Goal: Complete application form

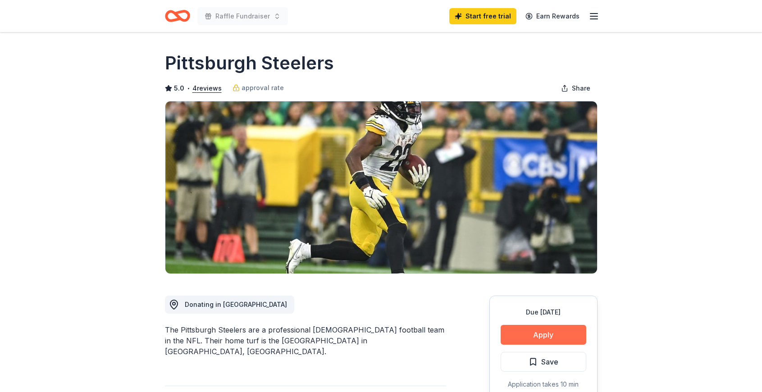
click at [549, 333] on button "Apply" at bounding box center [544, 335] width 86 height 20
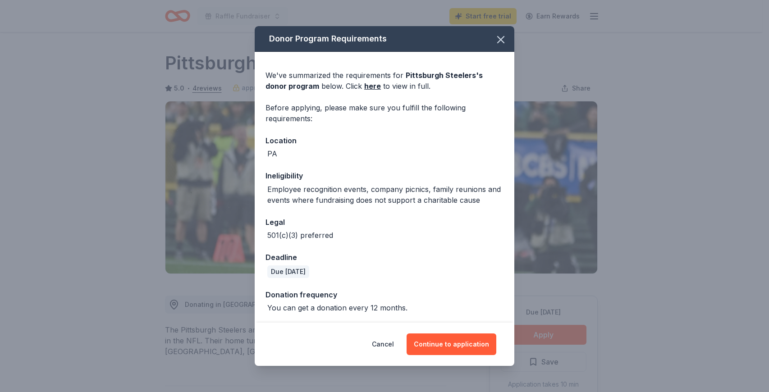
scroll to position [1, 0]
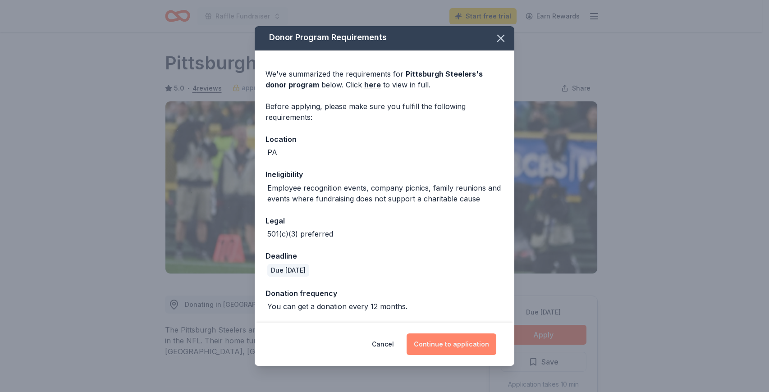
click at [436, 344] on button "Continue to application" at bounding box center [451, 344] width 90 height 22
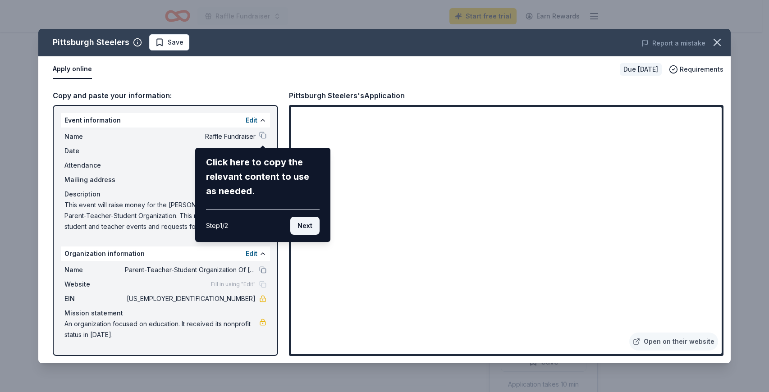
click at [301, 228] on button "Next" at bounding box center [304, 226] width 29 height 18
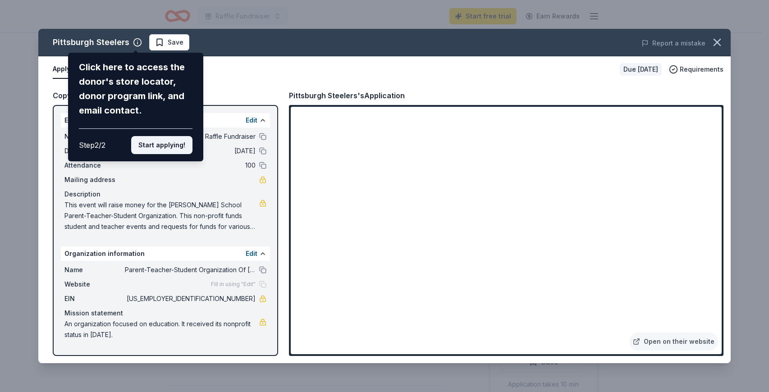
click at [155, 143] on button "Start applying!" at bounding box center [161, 145] width 61 height 18
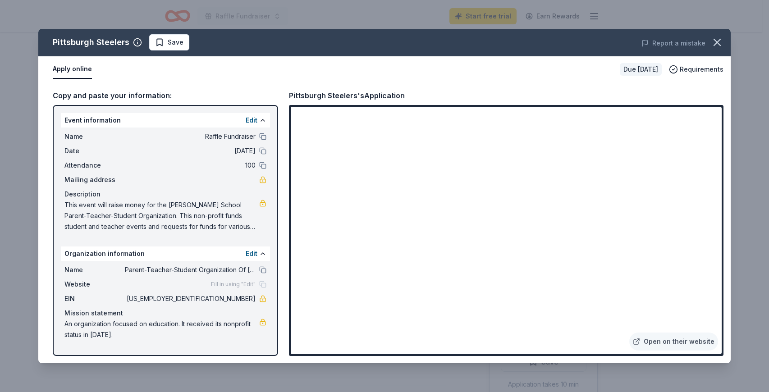
click at [525, 210] on div "Pittsburgh Steelers Save Report a mistake Apply online Due [DATE] Requirements …" at bounding box center [384, 196] width 692 height 334
click at [500, 230] on div "Pittsburgh Steelers Save Report a mistake Apply online Due [DATE] Requirements …" at bounding box center [384, 196] width 692 height 334
click at [513, 232] on div "Pittsburgh Steelers Save Report a mistake Apply online Due [DATE] Requirements …" at bounding box center [384, 196] width 692 height 334
click at [503, 234] on div "Pittsburgh Steelers Save Report a mistake Apply online Due [DATE] Requirements …" at bounding box center [384, 196] width 692 height 334
click at [529, 132] on div "Pittsburgh Steelers Save Report a mistake Apply online Due [DATE] Requirements …" at bounding box center [384, 196] width 692 height 334
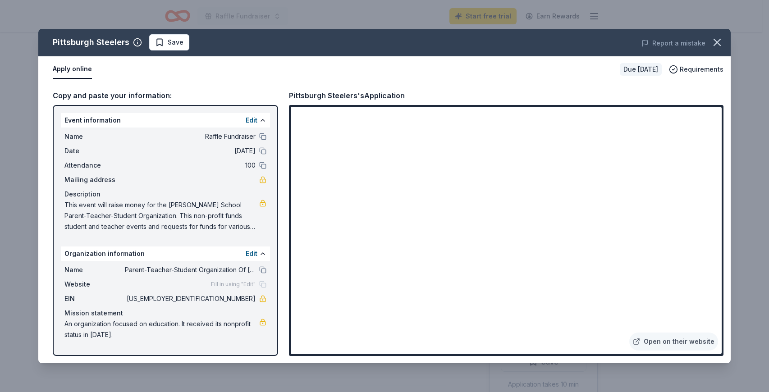
click at [535, 132] on div "Pittsburgh Steelers Save Report a mistake Apply online Due [DATE] Requirements …" at bounding box center [384, 196] width 692 height 334
click at [711, 150] on div "Pittsburgh Steelers Save Report a mistake Apply online Due [DATE] Requirements …" at bounding box center [384, 196] width 692 height 334
click at [637, 341] on div "Pittsburgh Steelers Save Report a mistake Apply online Due [DATE] Requirements …" at bounding box center [384, 196] width 692 height 334
click at [644, 337] on div "Pittsburgh Steelers Save Report a mistake Apply online Due [DATE] Requirements …" at bounding box center [384, 196] width 692 height 334
click at [176, 73] on div "Pittsburgh Steelers Save Report a mistake Apply online Due [DATE] Requirements …" at bounding box center [384, 196] width 692 height 334
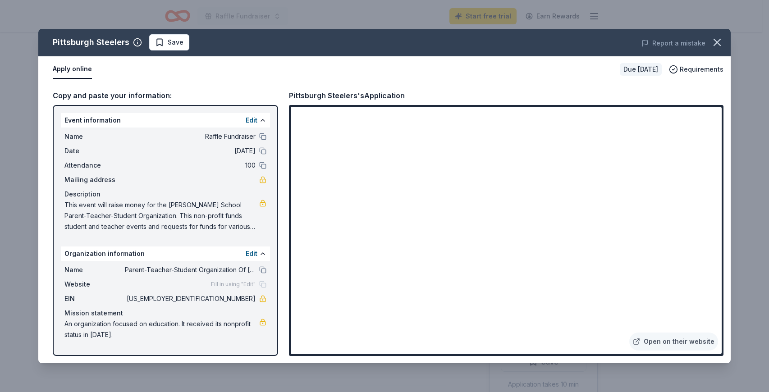
click at [269, 78] on div "Pittsburgh Steelers Save Report a mistake Apply online Due [DATE] Requirements …" at bounding box center [384, 196] width 692 height 334
click at [374, 262] on div "Pittsburgh Steelers Save Report a mistake Apply online Due [DATE] Requirements …" at bounding box center [384, 196] width 692 height 334
click at [501, 235] on div "Pittsburgh Steelers Save Report a mistake Apply online Due [DATE] Requirements …" at bounding box center [384, 196] width 692 height 334
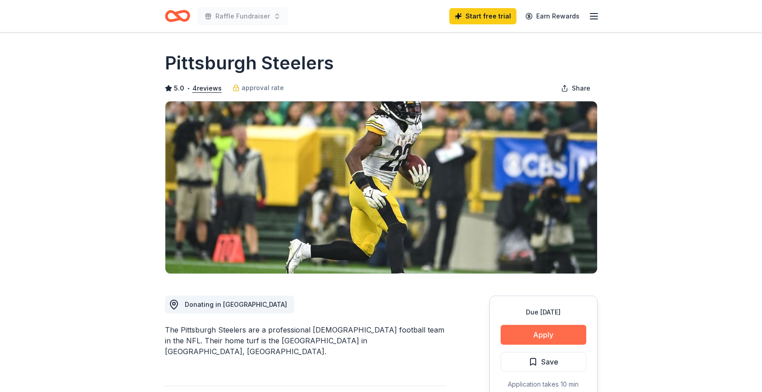
click at [558, 328] on button "Apply" at bounding box center [544, 335] width 86 height 20
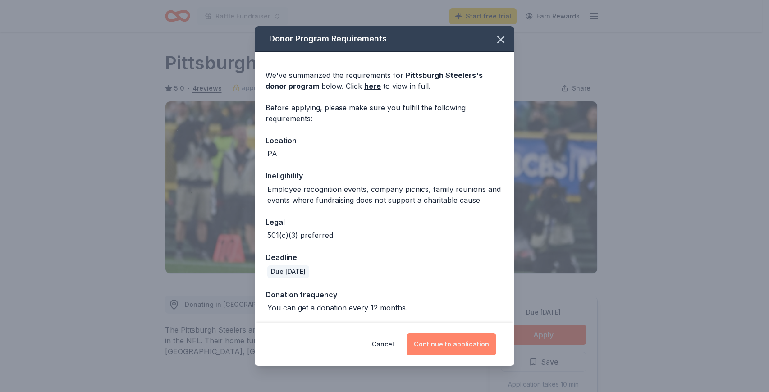
click at [438, 342] on button "Continue to application" at bounding box center [451, 344] width 90 height 22
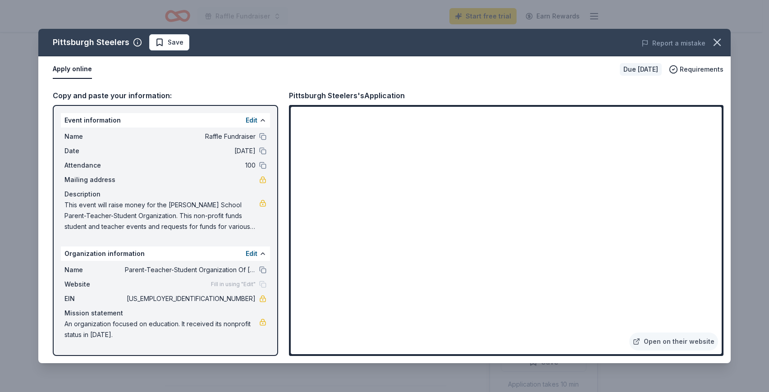
click at [204, 201] on span "This event will raise money for the [PERSON_NAME] School Parent-Teacher-Student…" at bounding box center [161, 216] width 195 height 32
click at [165, 218] on span "This event will raise money for the [PERSON_NAME] School Parent-Teacher-Student…" at bounding box center [161, 216] width 195 height 32
click at [715, 38] on icon "button" at bounding box center [717, 42] width 13 height 13
